Goal: Task Accomplishment & Management: Manage account settings

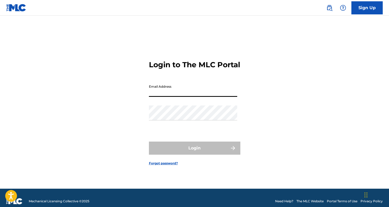
type input "[EMAIL_ADDRESS][DOMAIN_NAME]"
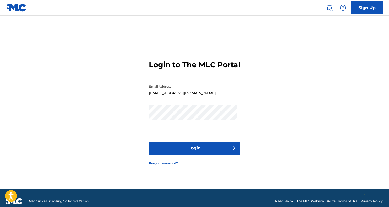
click at [199, 154] on button "Login" at bounding box center [195, 147] width 92 height 13
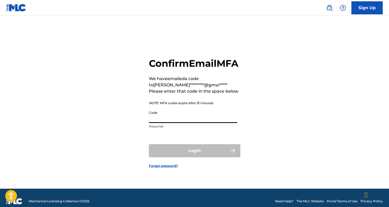
click at [174, 123] on input "Code" at bounding box center [193, 115] width 88 height 15
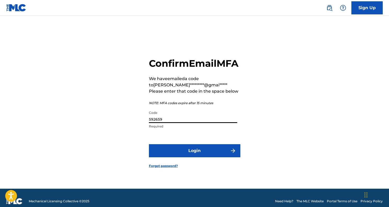
type input "592659"
click at [198, 157] on button "Login" at bounding box center [195, 150] width 92 height 13
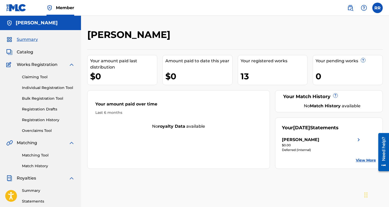
click at [255, 61] on div "Your registered works" at bounding box center [274, 61] width 67 height 6
click at [246, 75] on div "13" at bounding box center [274, 76] width 67 height 12
click at [241, 80] on div "13" at bounding box center [274, 76] width 67 height 12
click at [27, 51] on span "Catalog" at bounding box center [25, 52] width 16 height 6
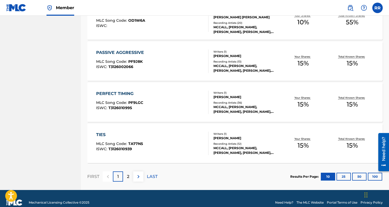
scroll to position [383, 0]
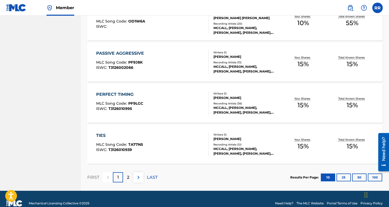
click at [343, 176] on button "25" at bounding box center [344, 177] width 14 height 8
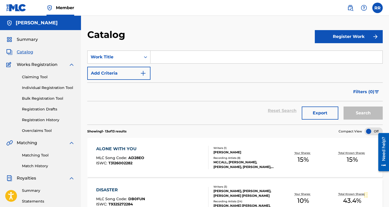
scroll to position [0, 0]
